Goal: Task Accomplishment & Management: Complete application form

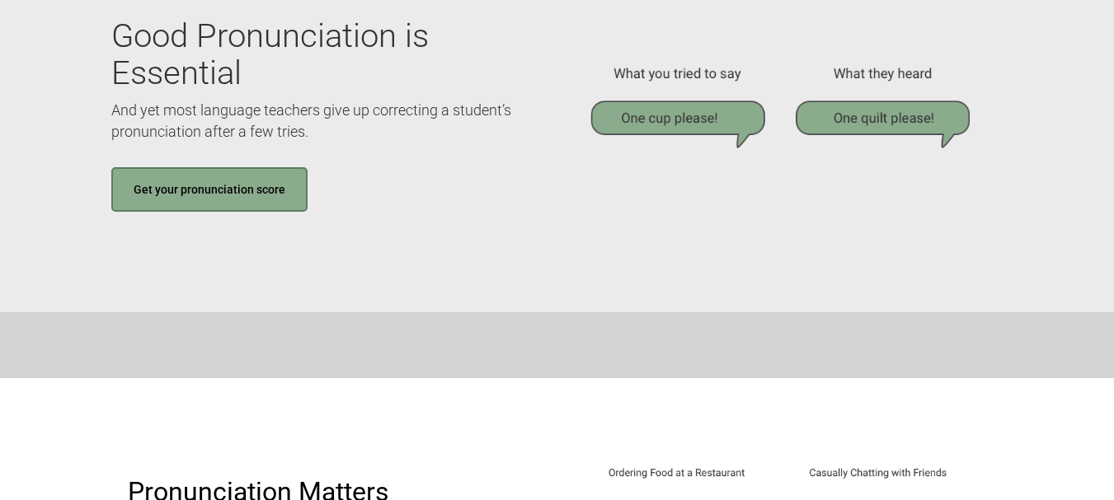
scroll to position [165, 0]
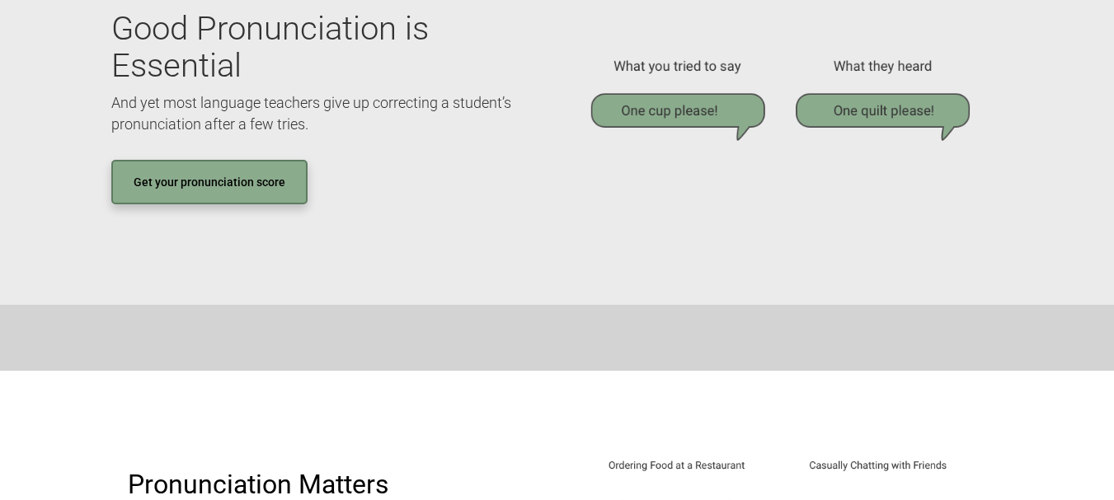
click at [207, 190] on link "Get your pronunciation score" at bounding box center [209, 182] width 196 height 45
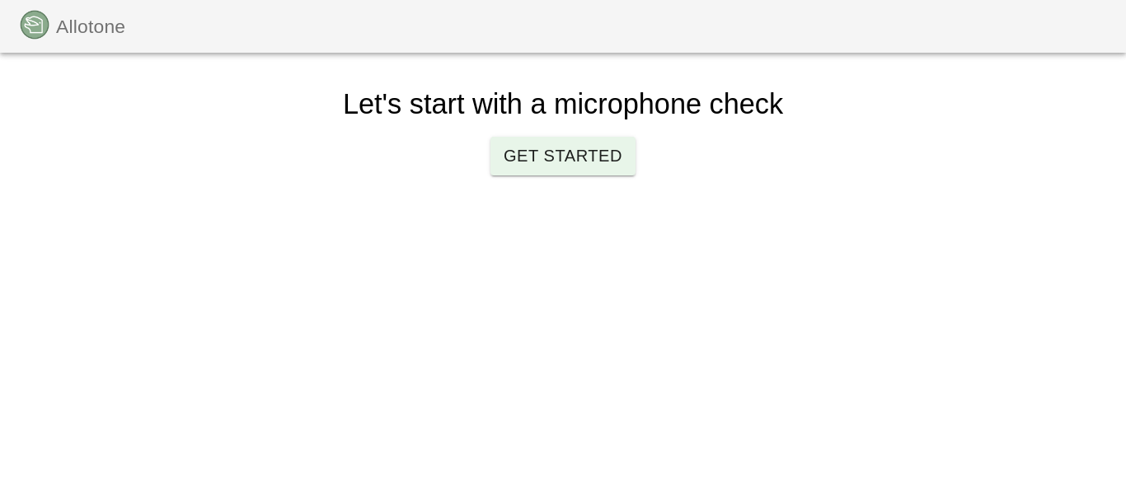
click at [598, 153] on span "Get Started" at bounding box center [563, 156] width 119 height 29
